Goal: Transaction & Acquisition: Purchase product/service

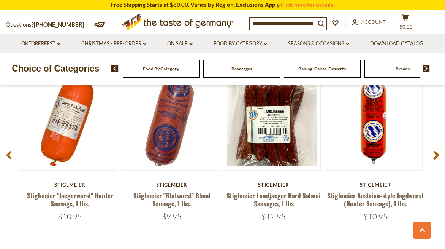
scroll to position [983, 0]
click at [437, 159] on use at bounding box center [436, 154] width 5 height 9
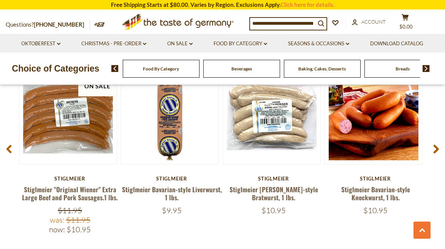
scroll to position [988, 0]
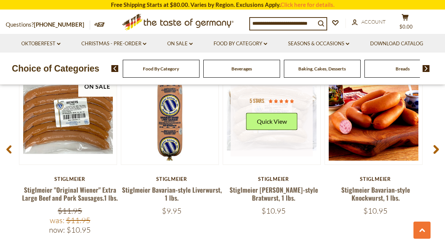
click at [276, 135] on div "5 stars Quick View" at bounding box center [271, 115] width 51 height 40
click at [276, 130] on button "Quick View" at bounding box center [271, 121] width 51 height 17
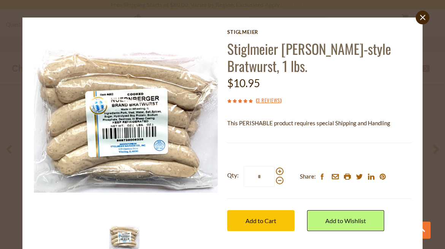
scroll to position [3, 0]
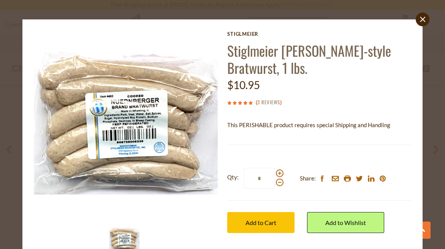
click at [277, 106] on link "3 Reviews" at bounding box center [268, 102] width 23 height 8
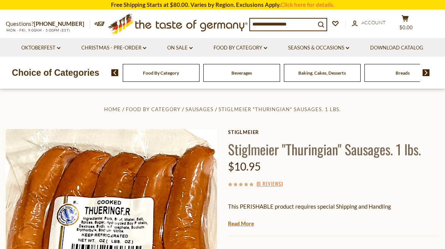
scroll to position [988, 0]
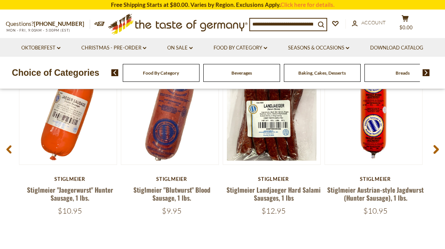
click at [438, 154] on icon at bounding box center [436, 149] width 6 height 9
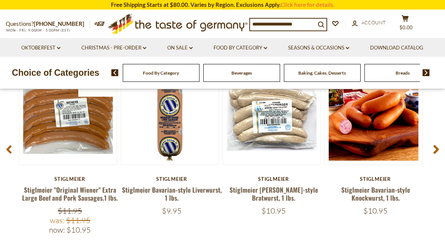
click at [438, 154] on icon at bounding box center [436, 149] width 6 height 9
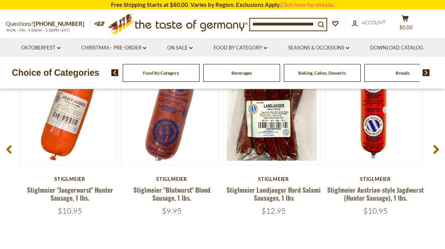
click at [438, 154] on use at bounding box center [436, 149] width 5 height 9
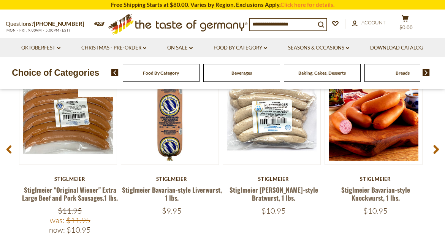
click at [427, 74] on img at bounding box center [426, 72] width 7 height 7
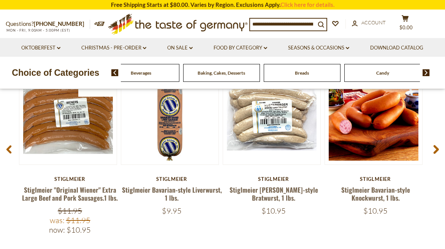
click at [117, 75] on img at bounding box center [114, 72] width 7 height 7
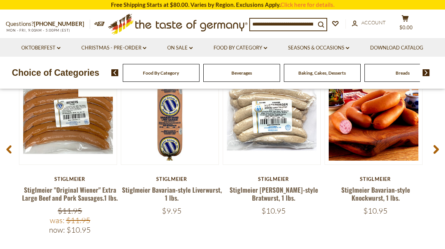
click at [154, 73] on span "Food By Category" at bounding box center [161, 73] width 36 height 6
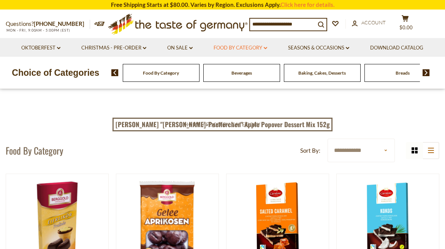
click at [264, 48] on link "Food By Category dropdown_arrow" at bounding box center [241, 48] width 54 height 8
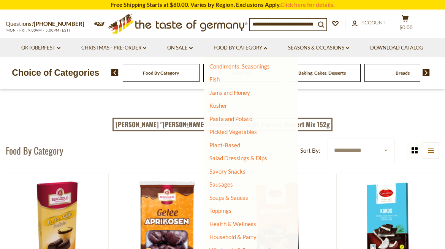
scroll to position [162, 0]
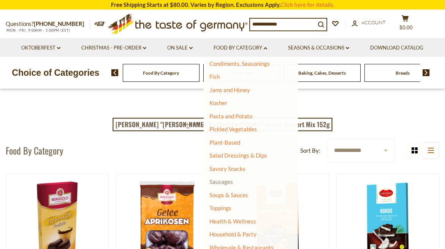
click at [225, 182] on link "Sausages" at bounding box center [221, 181] width 24 height 7
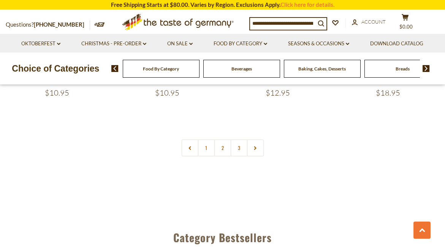
scroll to position [1807, 0]
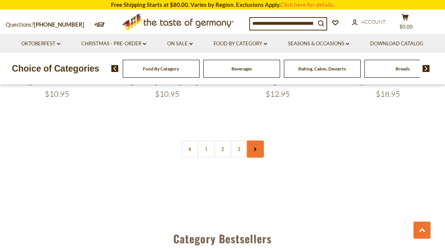
click at [255, 151] on use at bounding box center [255, 149] width 2 height 4
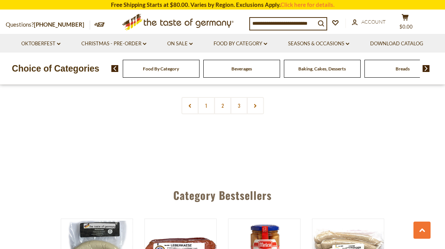
scroll to position [1850, 0]
click at [223, 114] on link "2" at bounding box center [222, 105] width 17 height 17
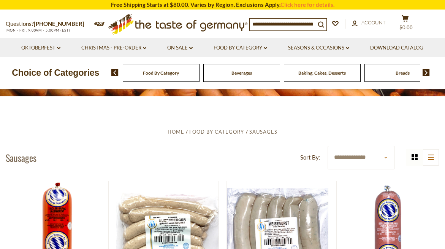
scroll to position [0, 0]
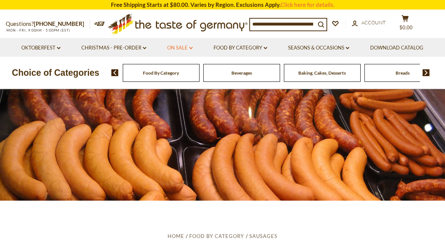
click at [182, 48] on link "On Sale dropdown_arrow" at bounding box center [179, 48] width 25 height 8
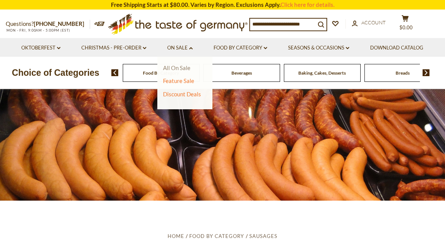
click at [181, 68] on link "All On Sale" at bounding box center [176, 67] width 27 height 7
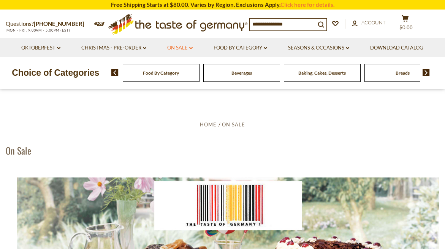
click at [190, 48] on icon at bounding box center [190, 48] width 3 height 2
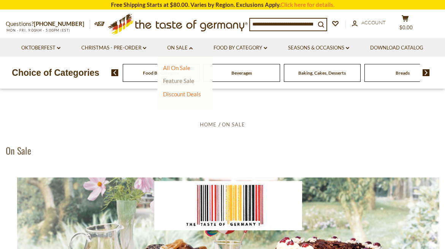
click at [170, 82] on link "Feature Sale" at bounding box center [178, 80] width 31 height 7
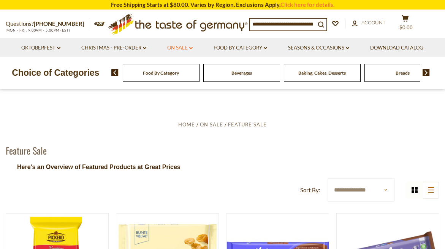
click at [181, 49] on link "On Sale dropdown_arrow" at bounding box center [179, 48] width 25 height 8
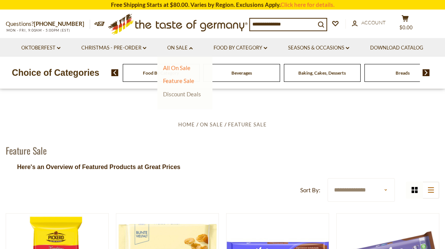
click at [184, 96] on link "Discount Deals" at bounding box center [182, 94] width 38 height 11
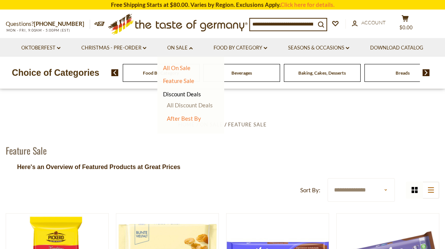
click at [185, 106] on link "All Discount Deals" at bounding box center [190, 105] width 46 height 7
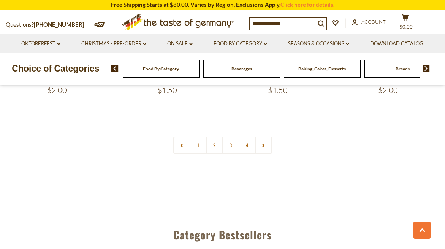
scroll to position [1761, 0]
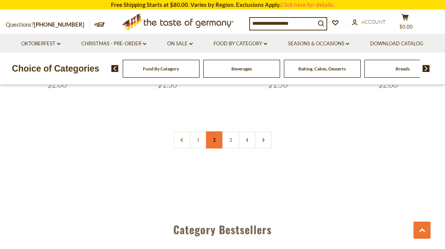
click at [214, 148] on link "2" at bounding box center [214, 139] width 17 height 17
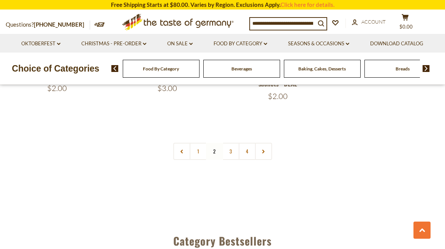
scroll to position [1736, 0]
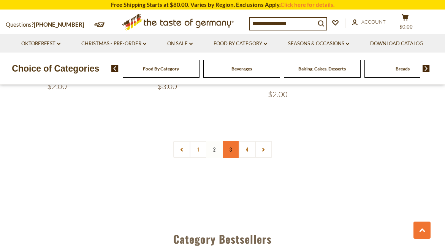
click at [234, 158] on link "3" at bounding box center [230, 149] width 17 height 17
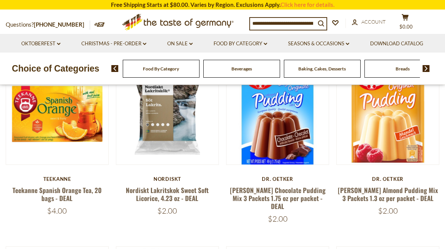
scroll to position [163, 0]
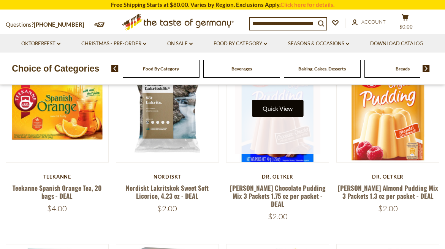
click at [279, 117] on button "Quick View" at bounding box center [277, 108] width 51 height 17
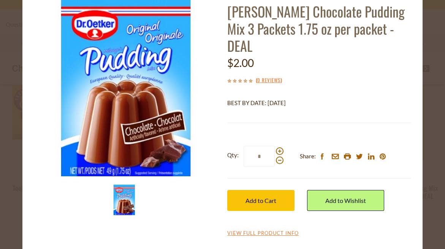
scroll to position [56, 0]
click at [267, 232] on link "View Full Product Info" at bounding box center [262, 233] width 71 height 7
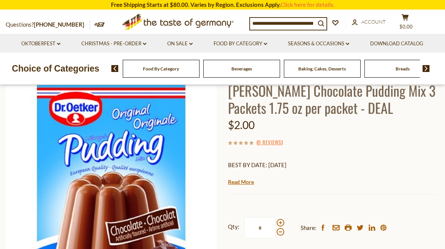
scroll to position [59, 0]
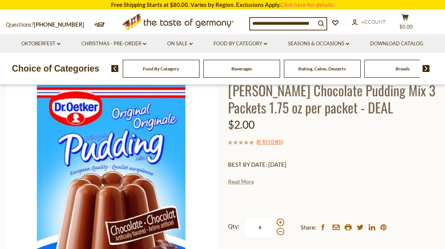
click at [246, 185] on link "Read More" at bounding box center [241, 182] width 26 height 8
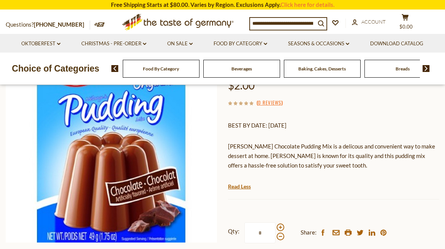
scroll to position [97, 0]
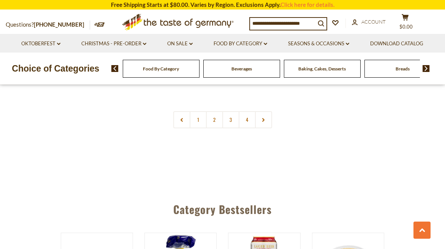
scroll to position [1783, 0]
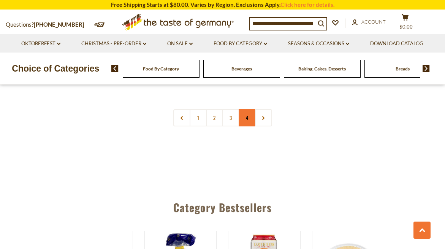
click at [247, 126] on link "4" at bounding box center [247, 117] width 17 height 17
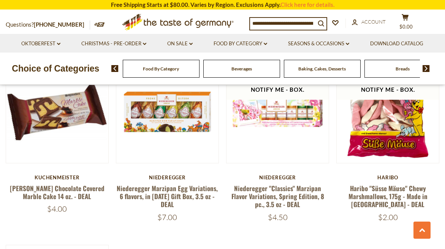
scroll to position [727, 0]
